Goal: Task Accomplishment & Management: Use online tool/utility

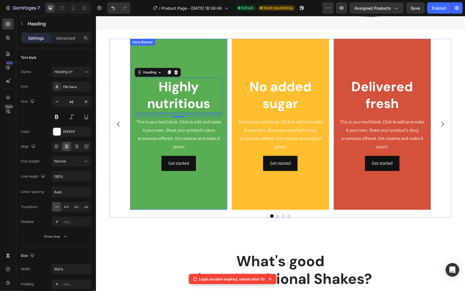
click at [132, 181] on div "Background Image" at bounding box center [178, 123] width 97 height 171
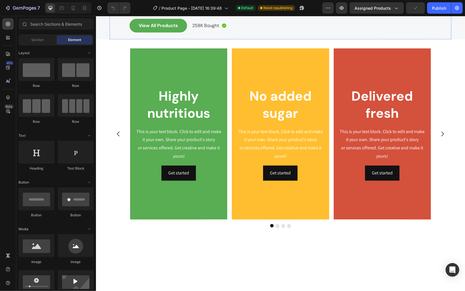
scroll to position [166, 0]
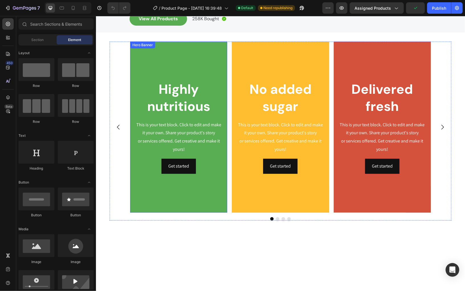
click at [138, 121] on div "Background Image" at bounding box center [178, 126] width 97 height 171
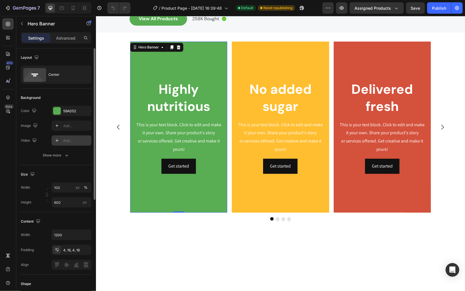
click at [59, 140] on div at bounding box center [57, 140] width 8 height 8
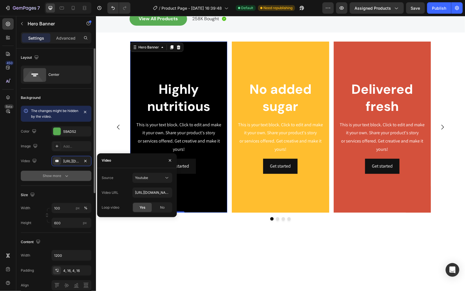
click at [61, 178] on div "Show more" at bounding box center [56, 176] width 26 height 6
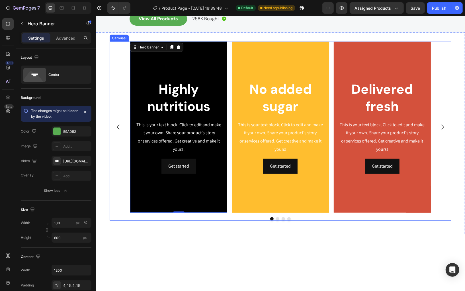
click at [229, 105] on div "Highly nutritious Heading This is your text block. Click to edit and make it yo…" at bounding box center [280, 126] width 301 height 171
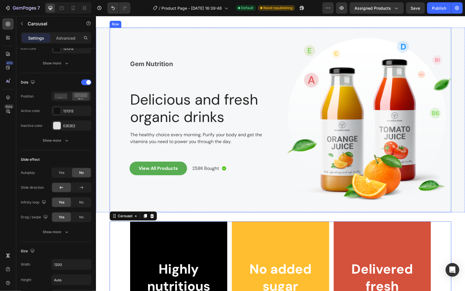
scroll to position [0, 0]
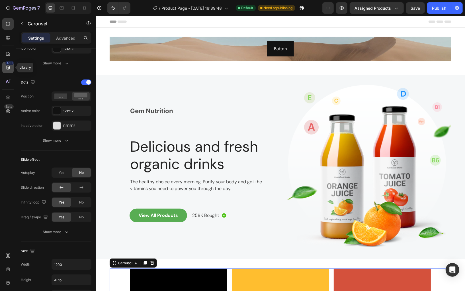
click at [9, 67] on icon at bounding box center [8, 68] width 4 height 4
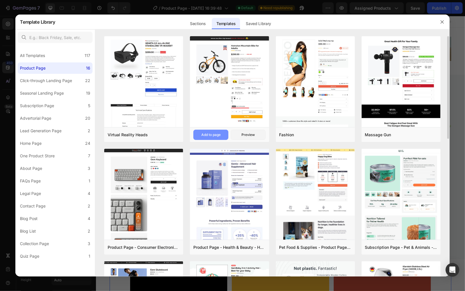
click at [210, 133] on div "Add to page" at bounding box center [210, 134] width 19 height 5
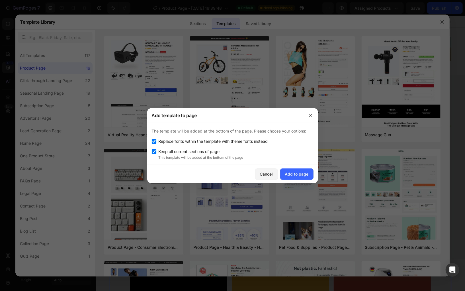
click at [183, 143] on span "Replace fonts within the template with theme fonts instead" at bounding box center [213, 141] width 109 height 7
checkbox input "false"
click at [185, 156] on p "This template will be added at the bottom of the page" at bounding box center [236, 157] width 155 height 5
click at [216, 149] on span "Keep all current sections of page" at bounding box center [189, 151] width 61 height 7
checkbox input "false"
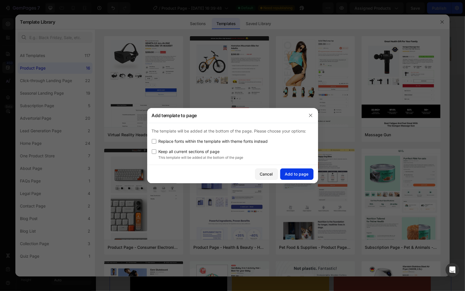
click at [302, 178] on button "Add to page" at bounding box center [296, 173] width 33 height 11
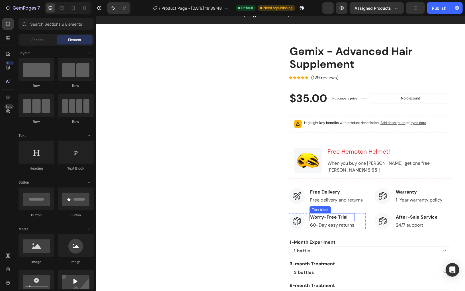
scroll to position [19, 0]
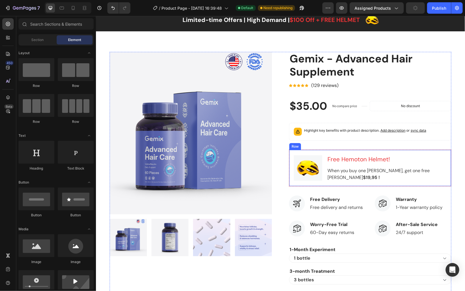
click at [305, 150] on div "Image Free [PERSON_NAME]! Heading When you buy one [PERSON_NAME], get one free …" at bounding box center [370, 167] width 162 height 37
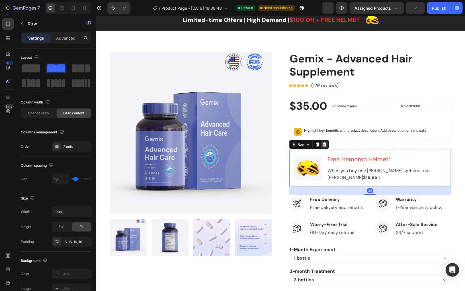
click at [324, 143] on icon at bounding box center [324, 144] width 4 height 4
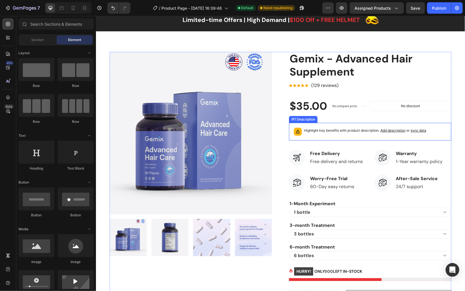
click at [313, 125] on div "Highlight key benefits with product description. Add description or sync data" at bounding box center [369, 131] width 157 height 13
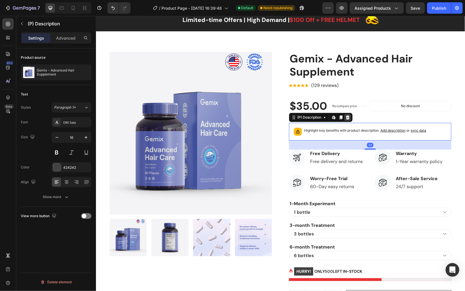
click at [350, 118] on div at bounding box center [347, 117] width 7 height 7
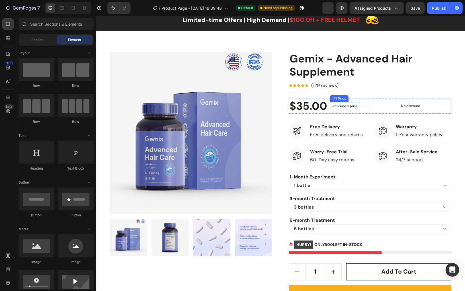
click at [349, 105] on p "No compare price" at bounding box center [344, 105] width 25 height 3
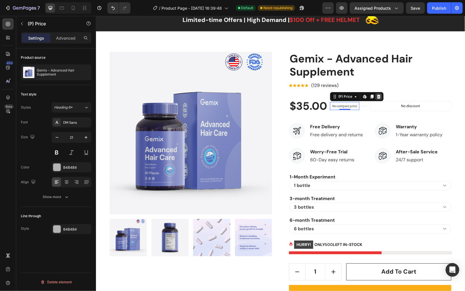
click at [379, 93] on div at bounding box center [378, 96] width 7 height 7
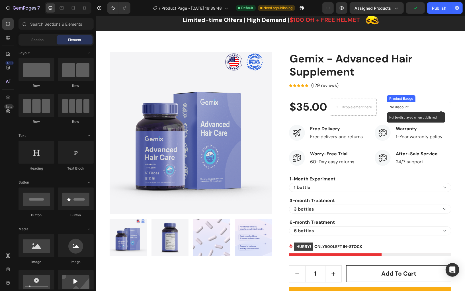
click at [396, 105] on p "No discount" at bounding box center [418, 106] width 59 height 5
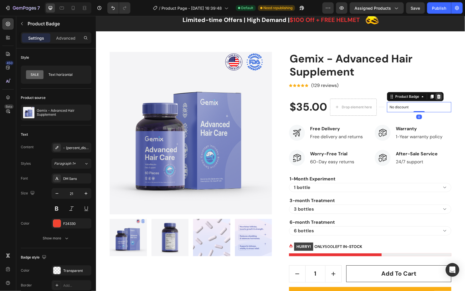
click at [438, 96] on icon at bounding box center [439, 96] width 4 height 4
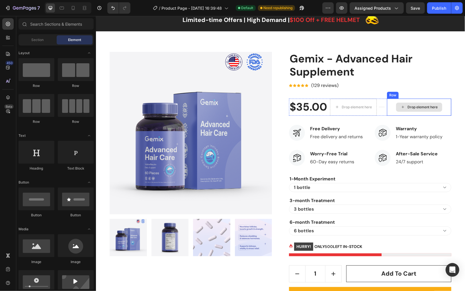
click at [400, 100] on div "Drop element here" at bounding box center [419, 106] width 64 height 17
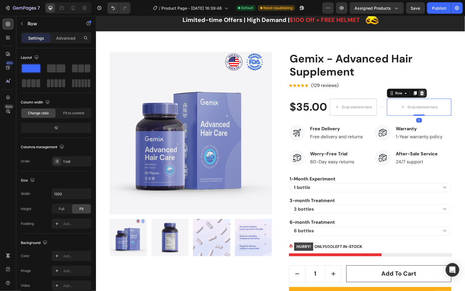
click at [422, 93] on icon at bounding box center [421, 93] width 5 height 5
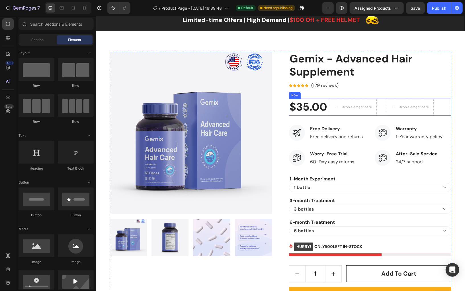
click at [378, 100] on div "$35.00 (P) Price (P) Price Drop element here Title Line Drop element here Row" at bounding box center [370, 106] width 162 height 17
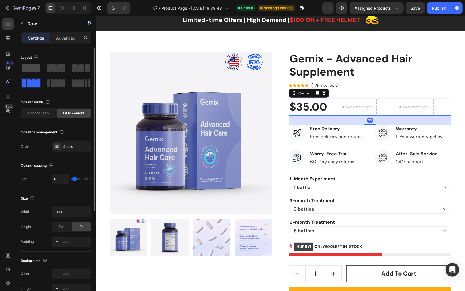
click at [29, 64] on span at bounding box center [31, 68] width 18 height 8
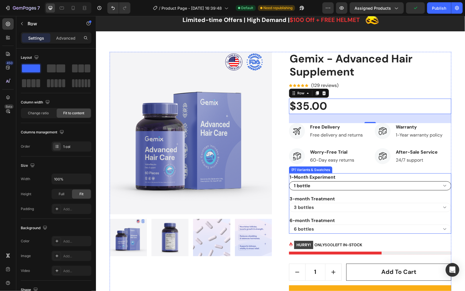
click at [313, 187] on select "1 bottle" at bounding box center [370, 185] width 162 height 9
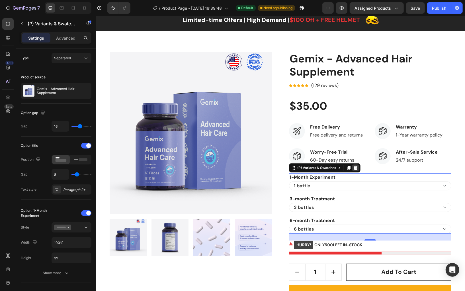
click at [357, 168] on icon at bounding box center [355, 167] width 5 height 5
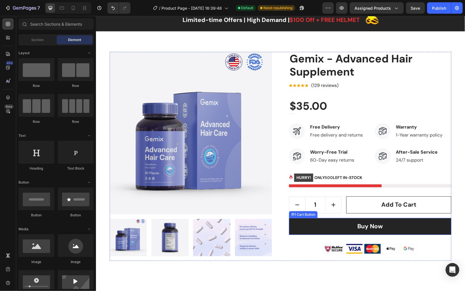
click at [293, 226] on button "Buy Now" at bounding box center [370, 226] width 162 height 17
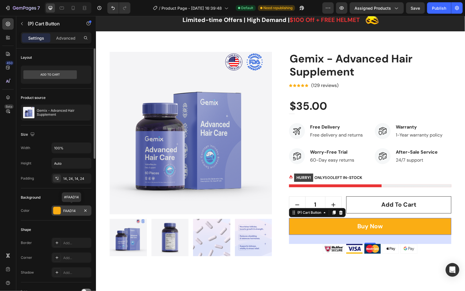
click at [56, 208] on div at bounding box center [56, 210] width 7 height 7
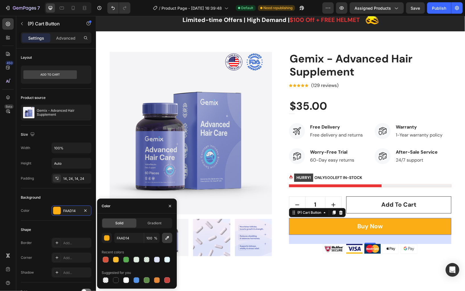
click at [168, 237] on icon "button" at bounding box center [167, 238] width 4 height 4
type input "4A5BA0"
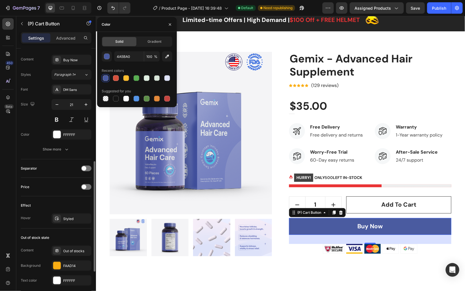
scroll to position [264, 0]
click at [64, 262] on div "FAAD14" at bounding box center [71, 264] width 17 height 5
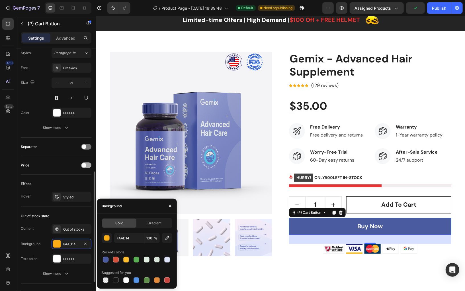
scroll to position [288, 0]
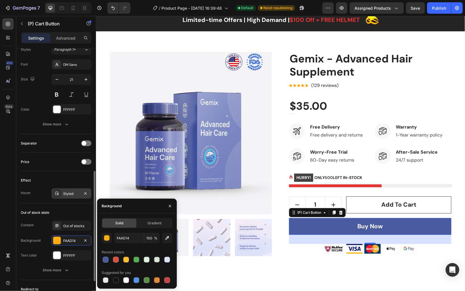
click at [70, 188] on div "Styled" at bounding box center [72, 193] width 40 height 10
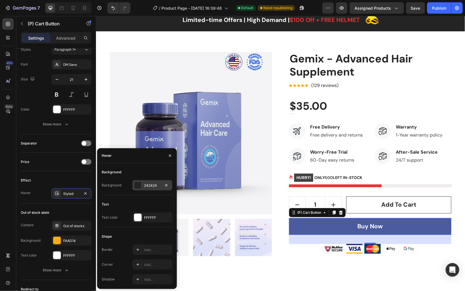
click at [136, 187] on div at bounding box center [137, 184] width 7 height 7
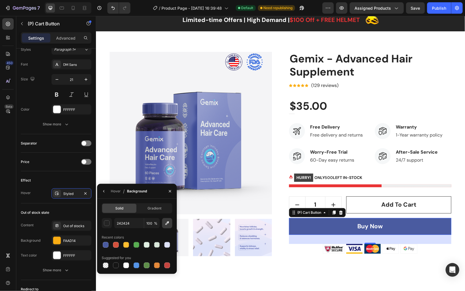
click at [170, 221] on button "button" at bounding box center [167, 223] width 10 height 10
type input "EBE7F8"
click at [106, 190] on icon "button" at bounding box center [104, 191] width 5 height 5
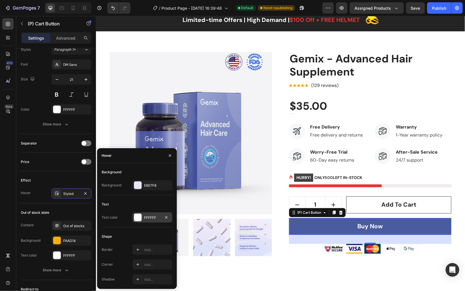
click at [136, 218] on div at bounding box center [137, 217] width 7 height 7
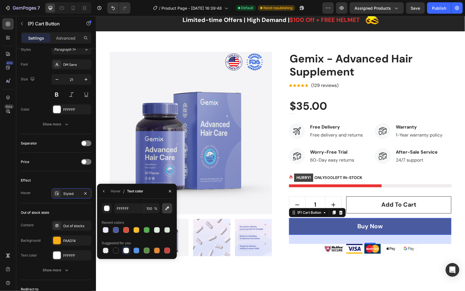
click at [165, 210] on icon "button" at bounding box center [167, 208] width 6 height 6
type input "241D34"
click at [169, 190] on icon "button" at bounding box center [170, 191] width 5 height 5
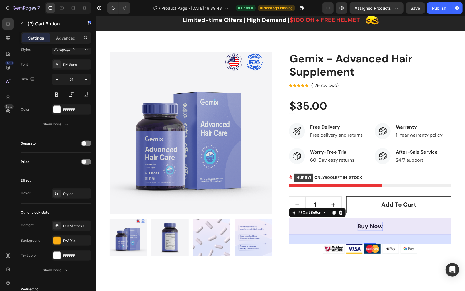
click at [367, 225] on div "Buy Now" at bounding box center [369, 225] width 25 height 9
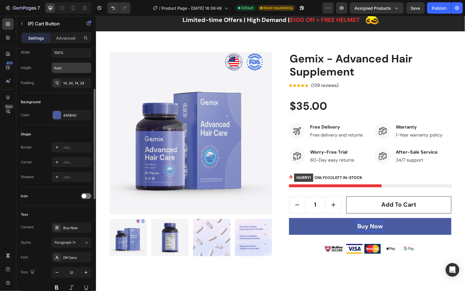
scroll to position [126, 0]
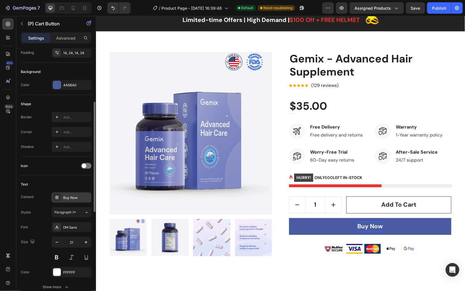
click at [69, 196] on div "Buy Now" at bounding box center [76, 197] width 27 height 5
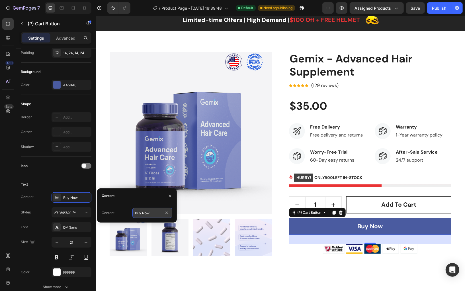
click at [137, 212] on input "Buy Now" at bounding box center [152, 213] width 40 height 10
type input "Add to Cart"
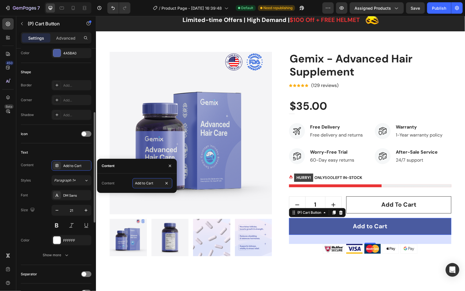
scroll to position [158, 0]
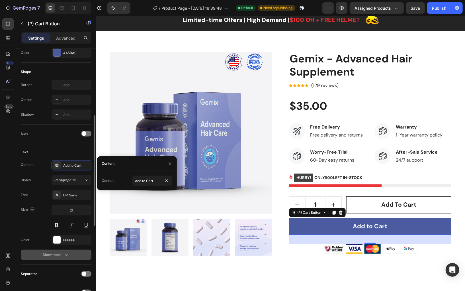
click at [57, 252] on div "Show more" at bounding box center [56, 255] width 26 height 6
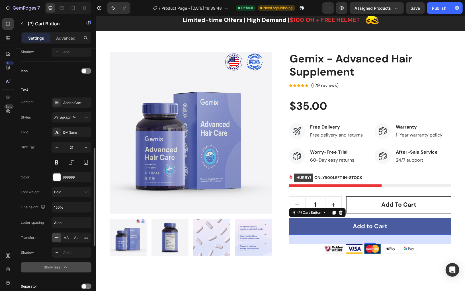
scroll to position [234, 0]
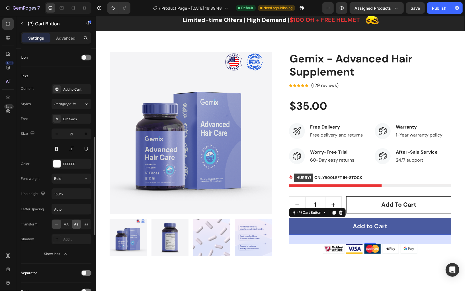
click at [74, 223] on div "Aa" at bounding box center [76, 223] width 9 height 9
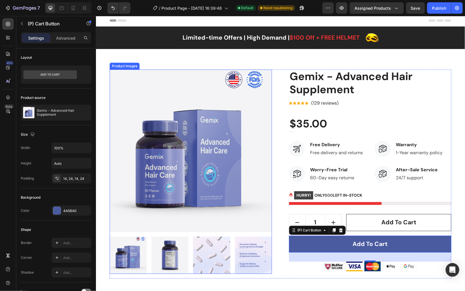
scroll to position [1, 0]
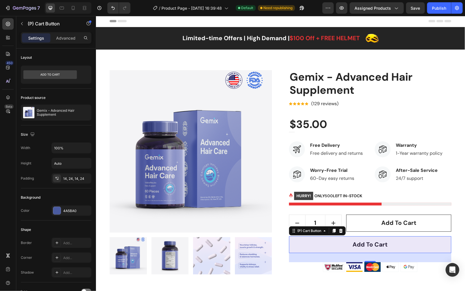
click at [339, 249] on button "Add to Cart" at bounding box center [370, 244] width 162 height 17
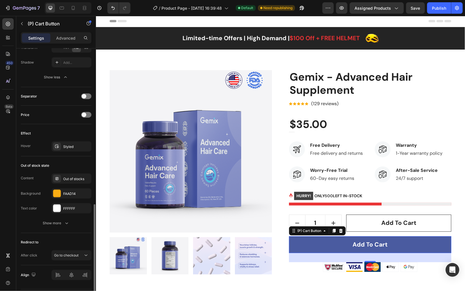
scroll to position [424, 0]
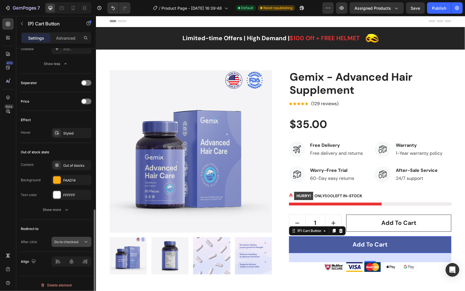
click at [82, 240] on div "Go to checkout" at bounding box center [68, 241] width 29 height 5
click at [65, 224] on div "Redirect to" at bounding box center [56, 228] width 71 height 9
click at [60, 61] on div "Show less" at bounding box center [56, 64] width 24 height 6
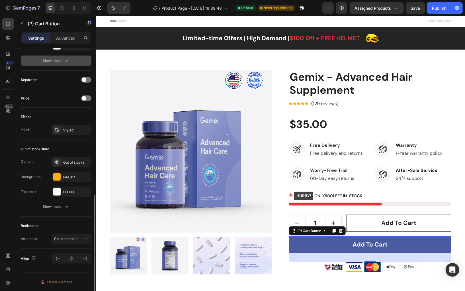
scroll to position [349, 0]
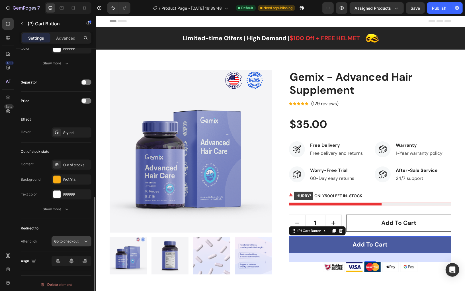
click at [74, 241] on span "Go to checkout" at bounding box center [66, 241] width 24 height 5
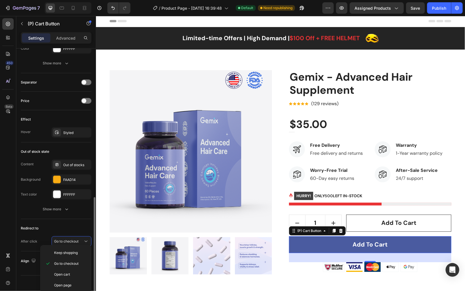
click at [77, 229] on div "Redirect to" at bounding box center [56, 227] width 71 height 9
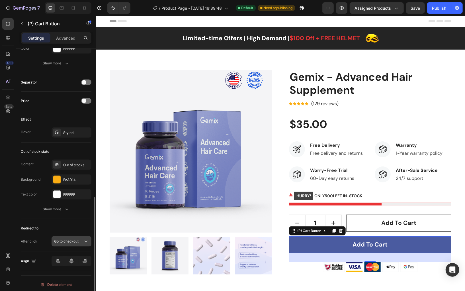
click at [75, 240] on span "Go to checkout" at bounding box center [66, 241] width 24 height 4
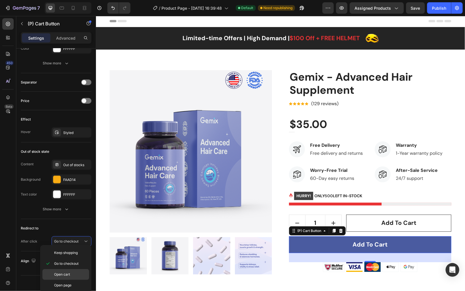
click at [72, 276] on p "Open cart" at bounding box center [70, 274] width 32 height 5
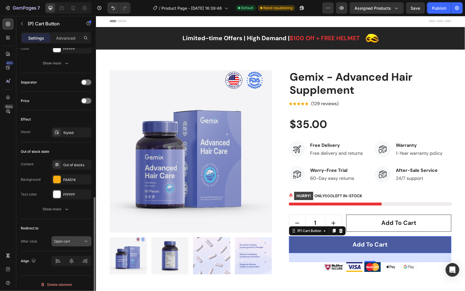
click at [81, 239] on div "Open cart" at bounding box center [68, 241] width 29 height 5
